Goal: Information Seeking & Learning: Check status

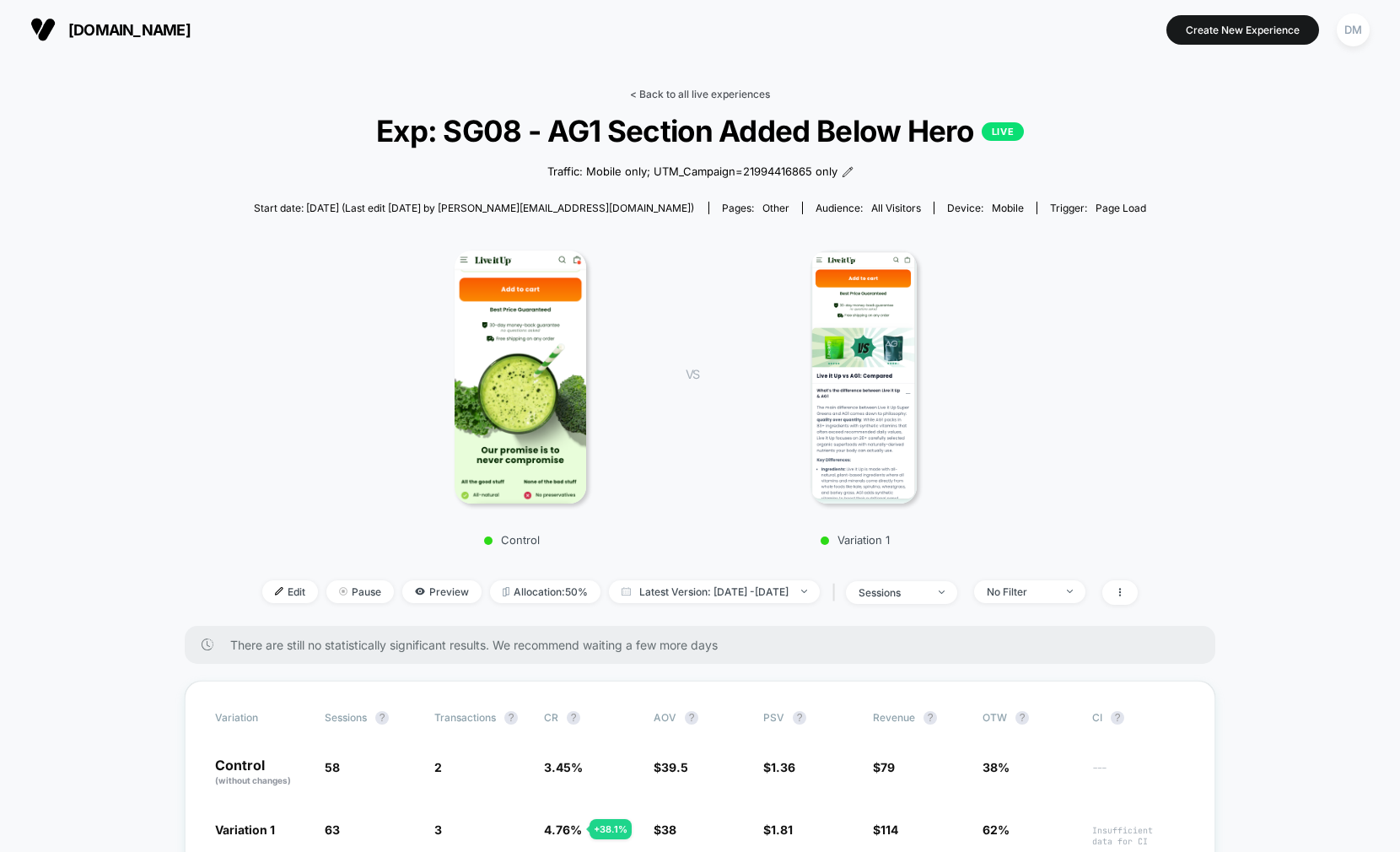
click at [690, 91] on link "< Back to all live experiences" at bounding box center [700, 94] width 140 height 13
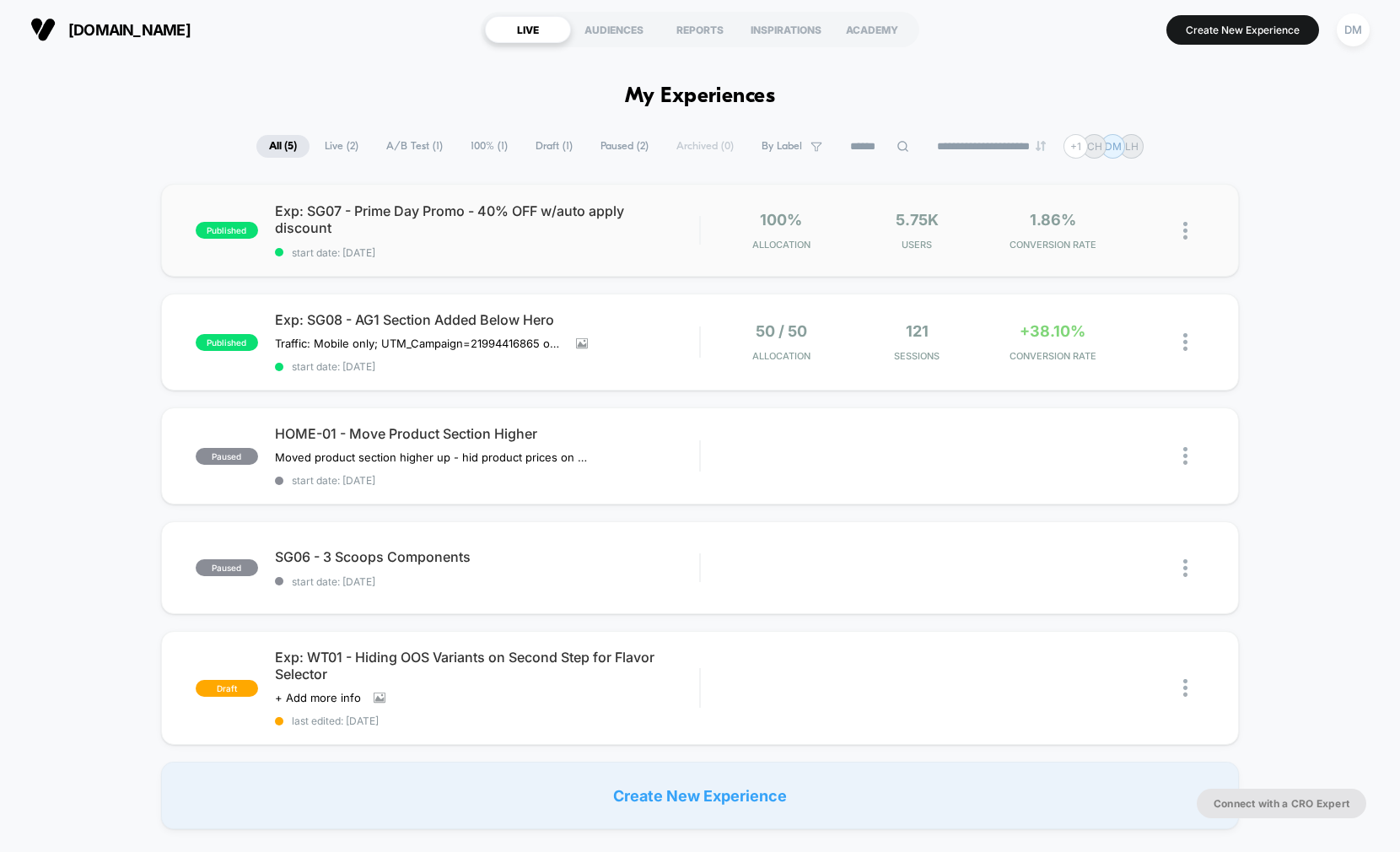
click at [687, 258] on div "published Exp: SG07 - Prime Day Promo - 40% OFF w/auto apply discount start dat…" at bounding box center [700, 229] width 1077 height 93
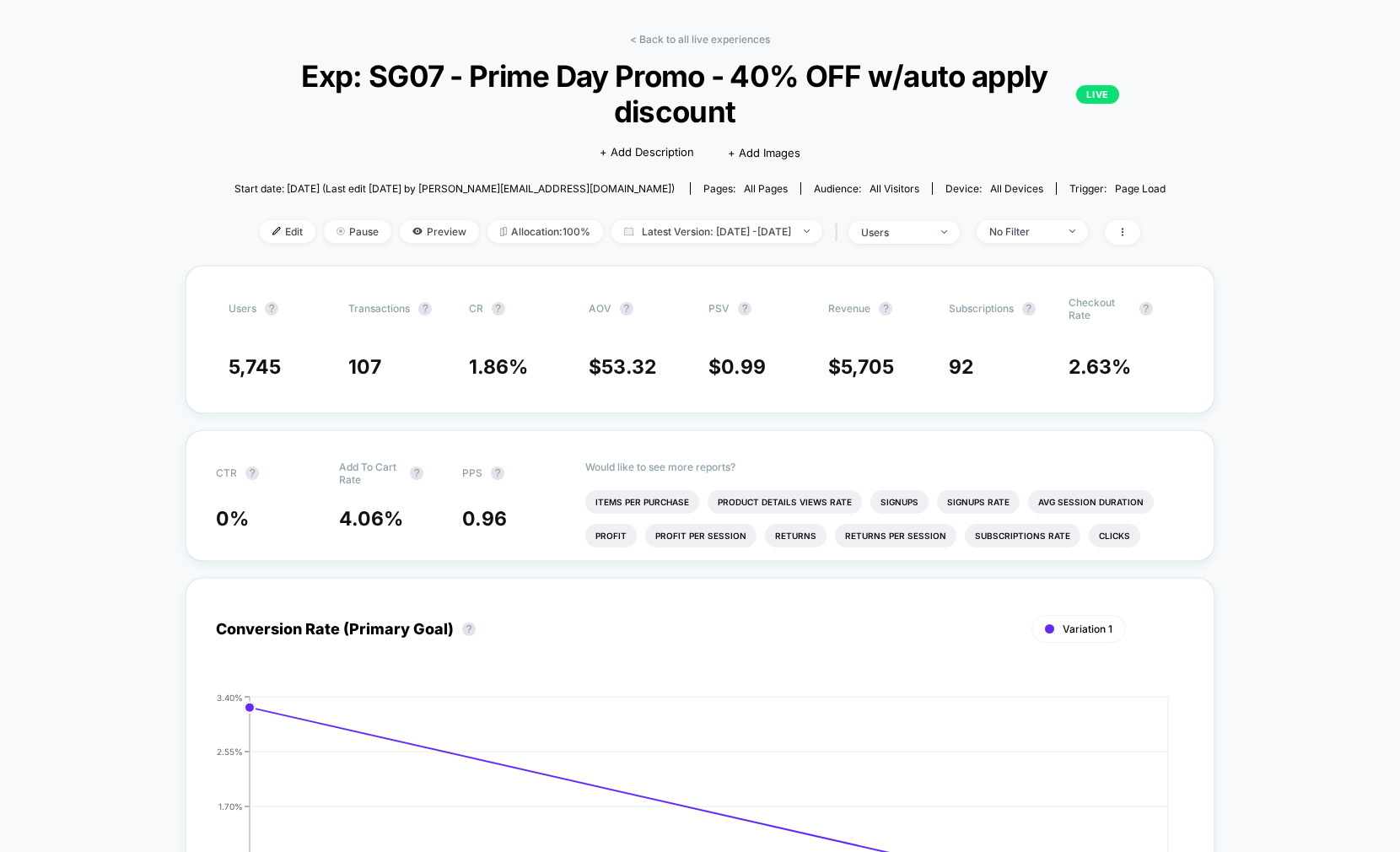
scroll to position [45, 0]
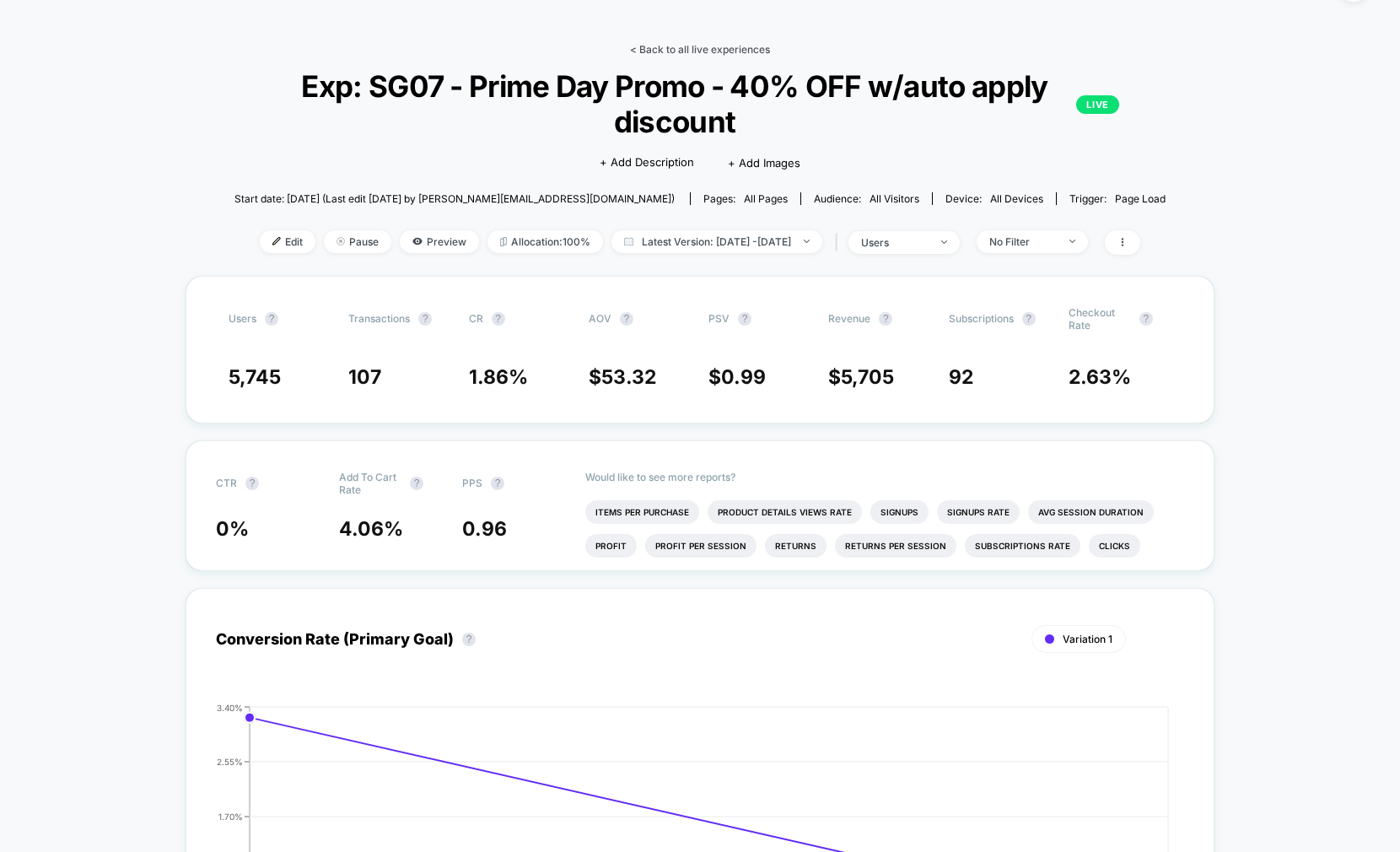
click at [700, 48] on link "< Back to all live experiences" at bounding box center [700, 49] width 140 height 13
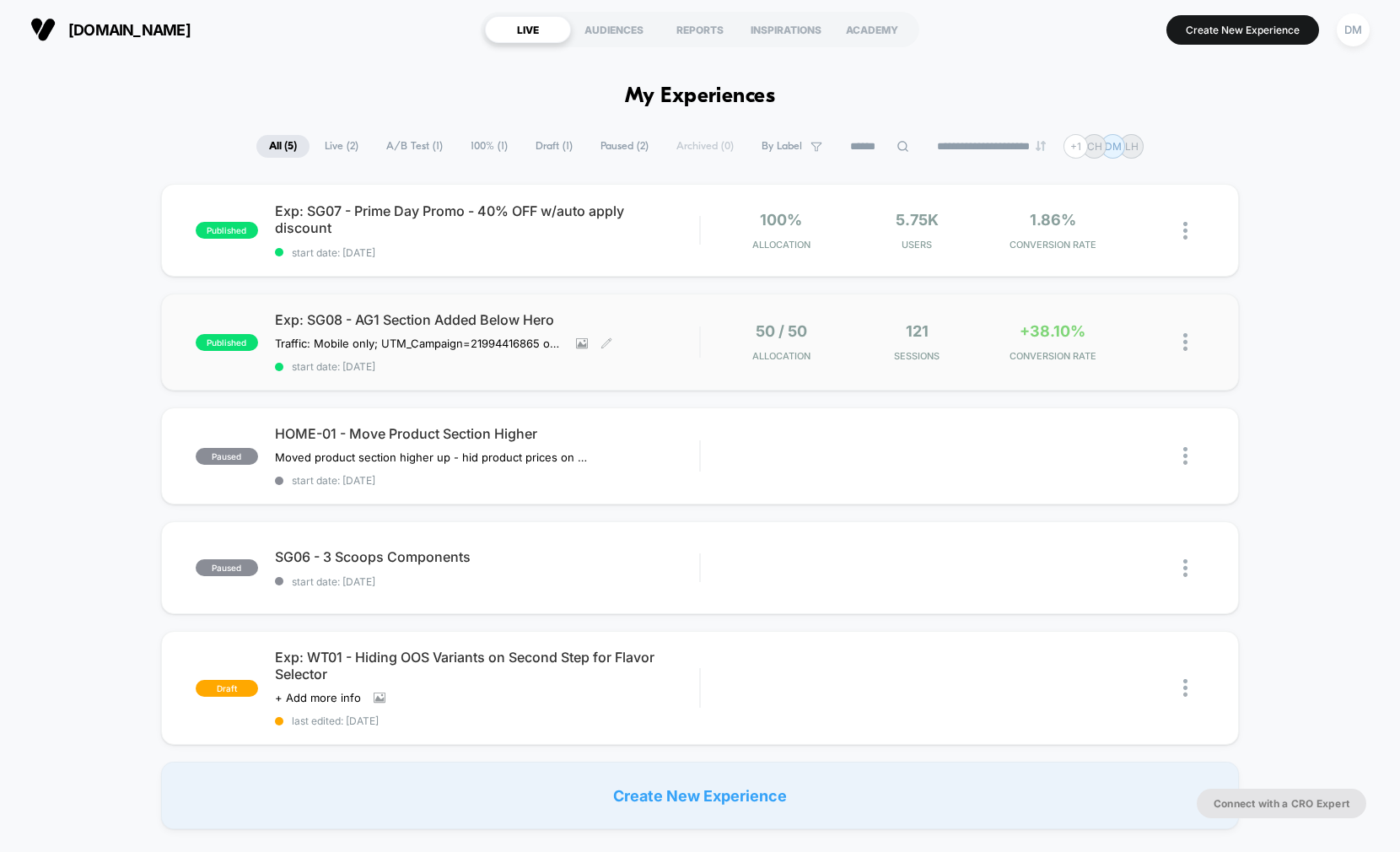
click at [648, 368] on span "start date: [DATE]" at bounding box center [487, 366] width 424 height 13
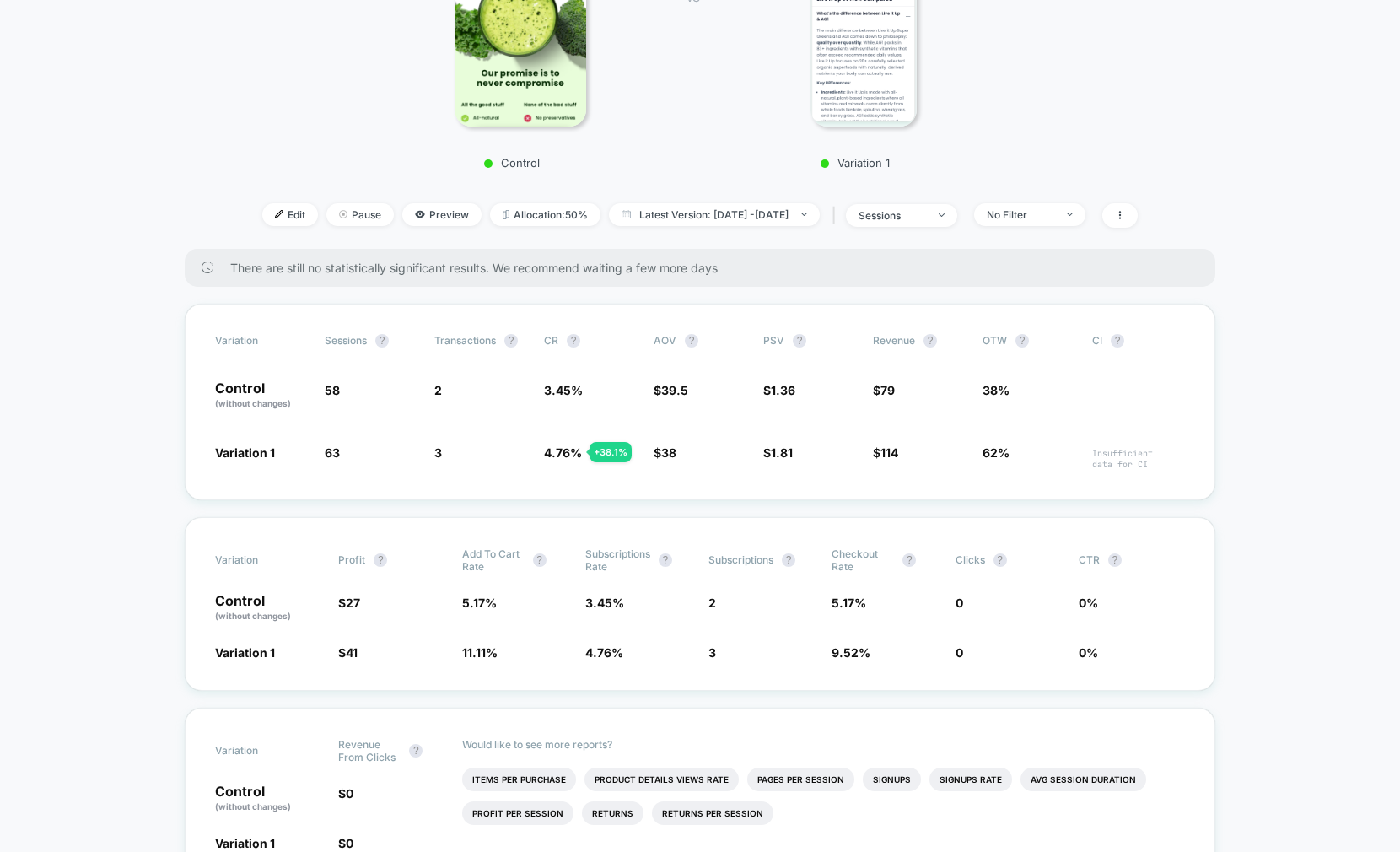
scroll to position [384, 0]
